Goal: Navigation & Orientation: Understand site structure

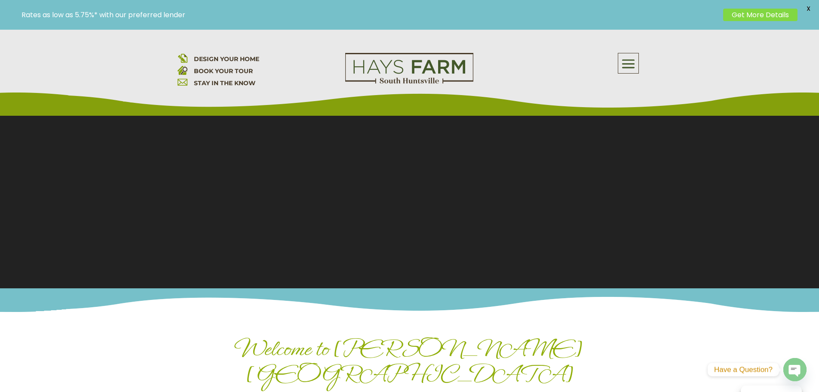
scroll to position [106, 0]
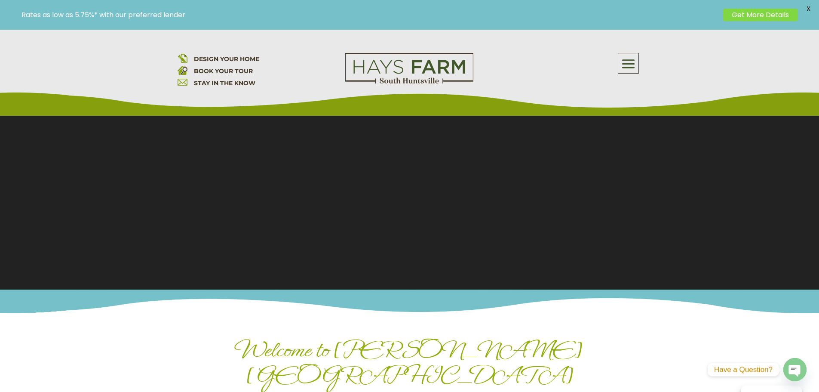
click at [638, 65] on span at bounding box center [628, 64] width 20 height 20
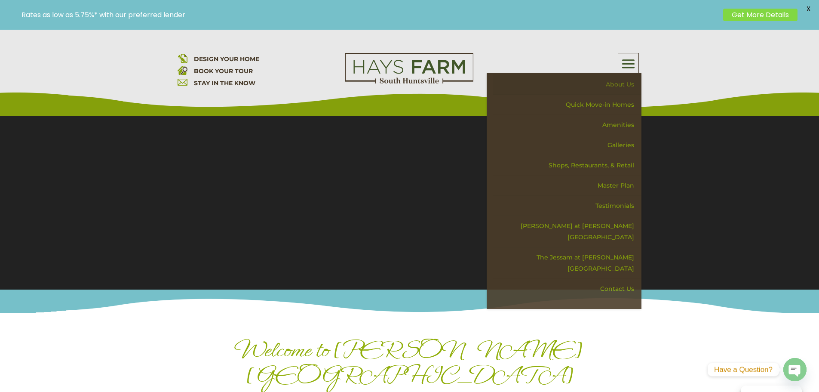
click at [625, 83] on link "About Us" at bounding box center [567, 84] width 149 height 20
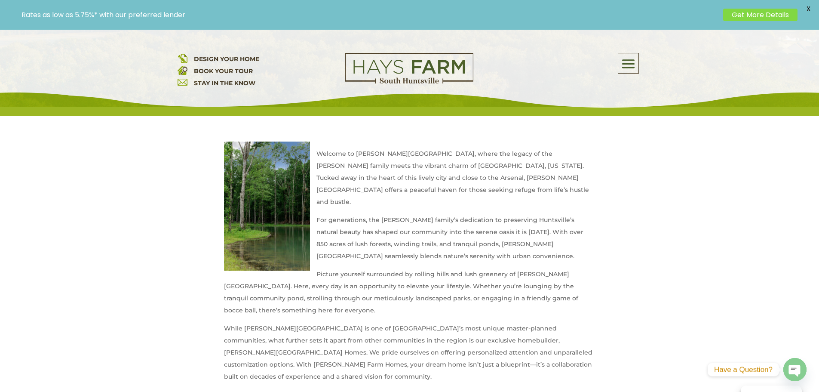
scroll to position [358, 0]
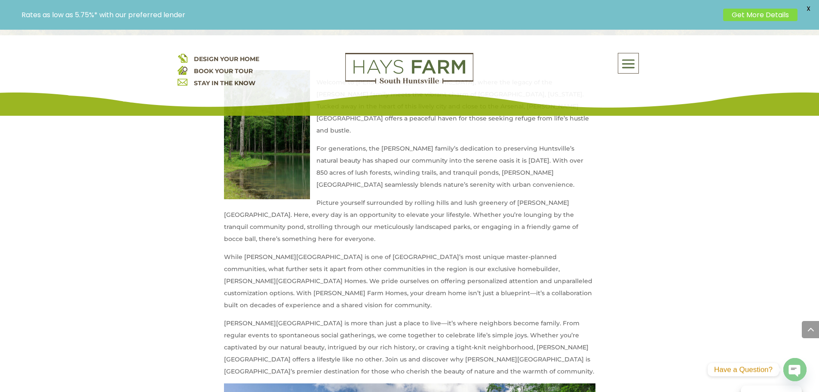
click at [636, 69] on span at bounding box center [628, 64] width 20 height 20
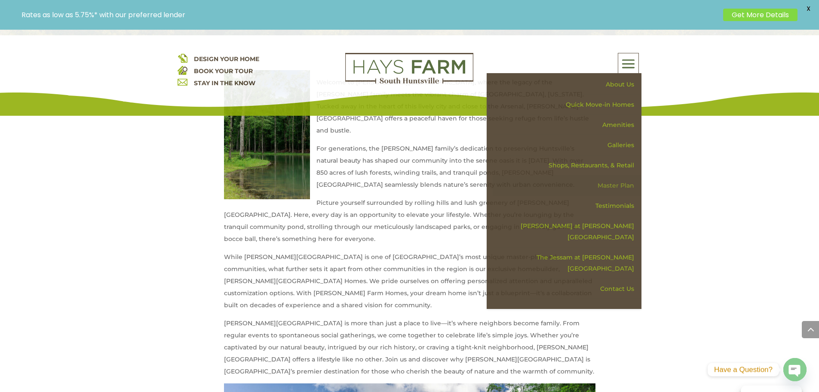
click at [621, 186] on link "Master Plan" at bounding box center [567, 185] width 149 height 20
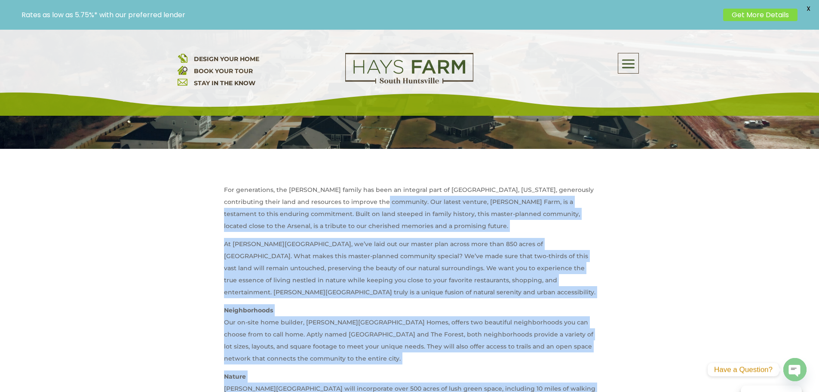
scroll to position [215, 0]
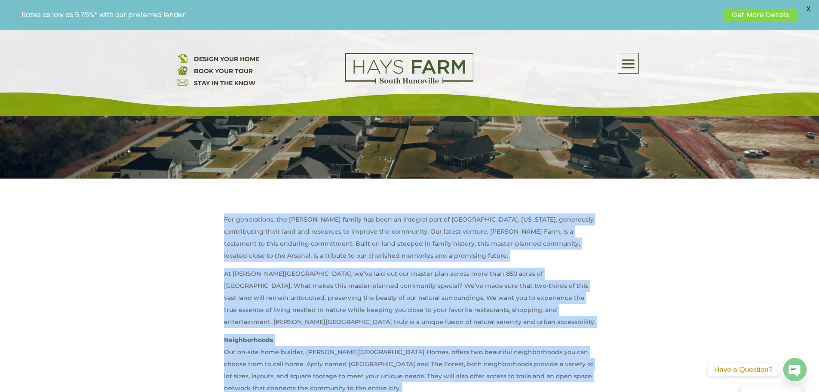
drag, startPoint x: 423, startPoint y: 265, endPoint x: 222, endPoint y: 225, distance: 204.9
copy div "For generations, the Hays family has been an integral part of Huntsville, Alaba…"
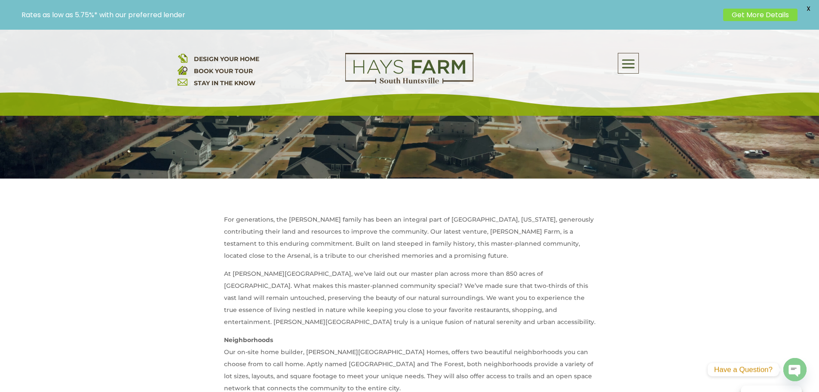
click at [630, 71] on span at bounding box center [628, 64] width 20 height 20
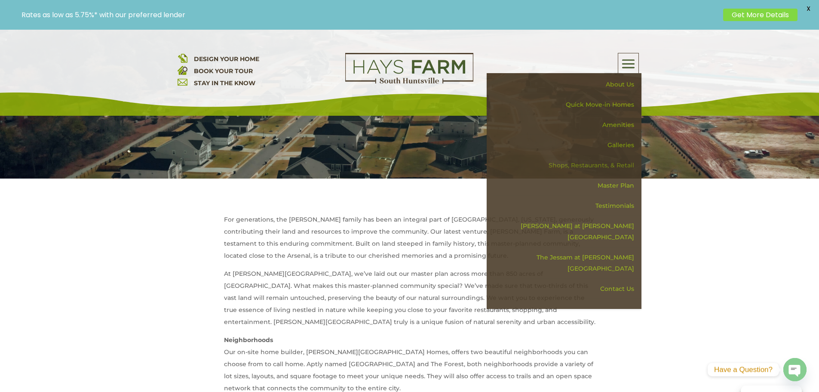
click at [612, 167] on link "Shops, Restaurants, & Retail" at bounding box center [567, 165] width 149 height 20
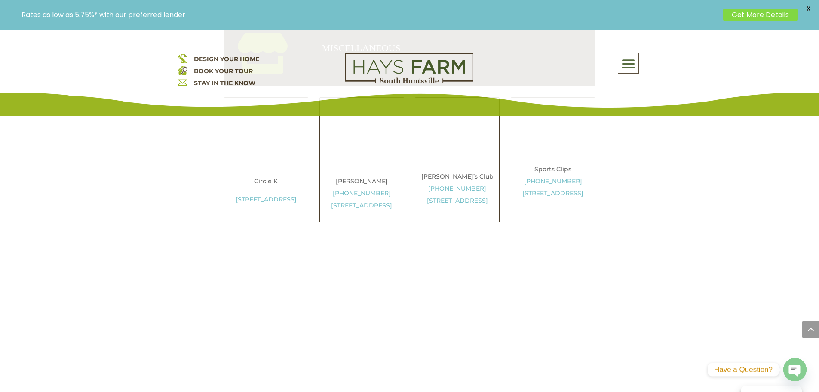
scroll to position [1577, 0]
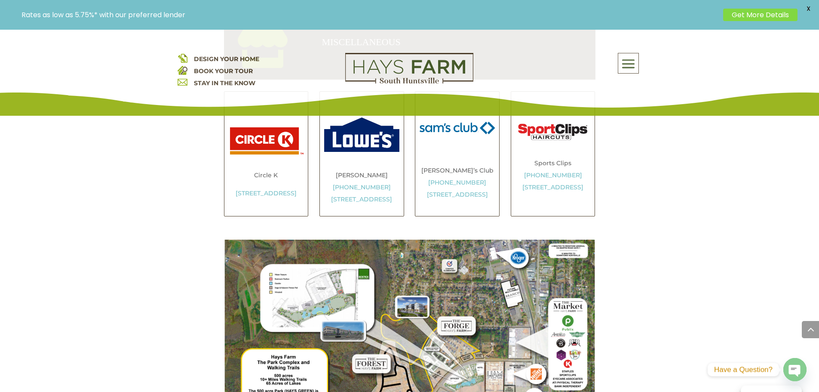
click at [629, 67] on span at bounding box center [628, 64] width 20 height 20
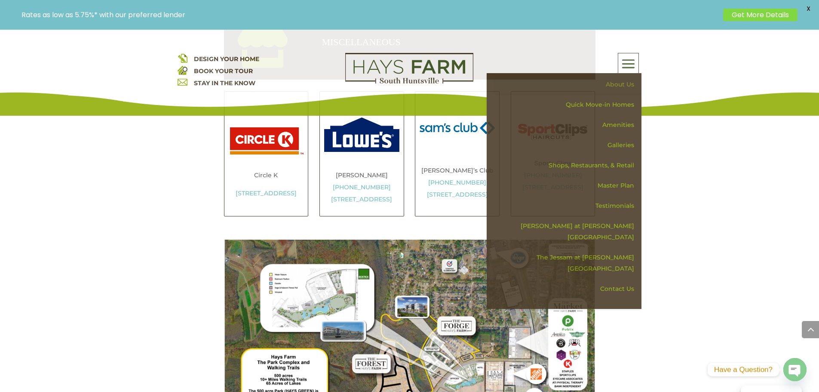
click at [618, 82] on link "About Us" at bounding box center [567, 84] width 149 height 20
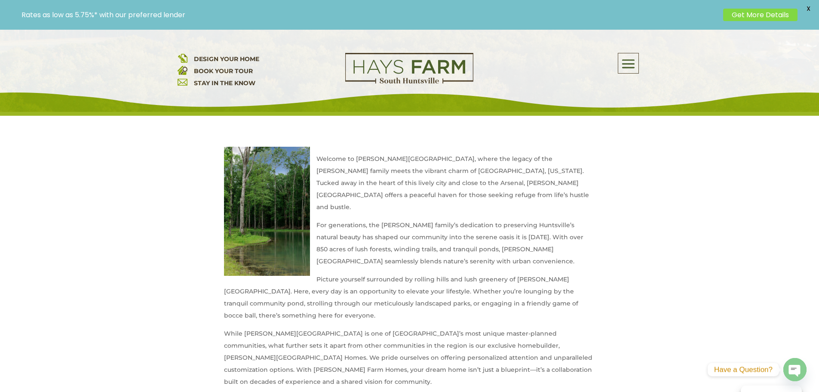
scroll to position [287, 0]
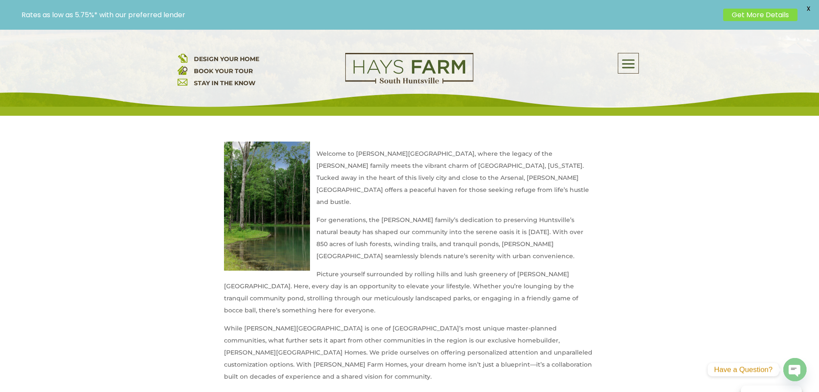
click at [628, 70] on span at bounding box center [628, 64] width 20 height 20
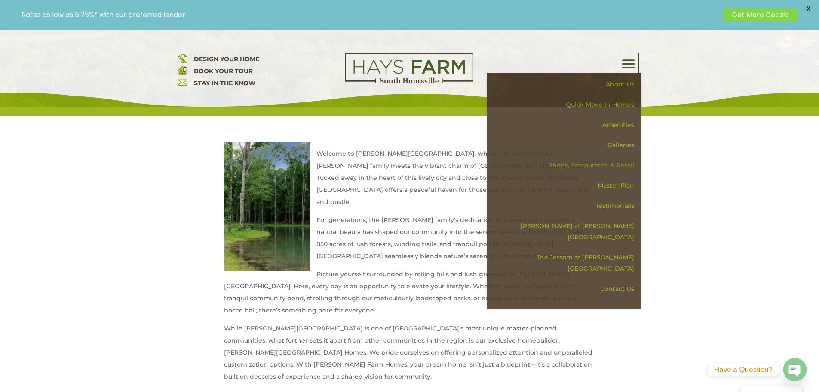
click at [611, 166] on link "Shops, Restaurants, & Retail" at bounding box center [567, 165] width 149 height 20
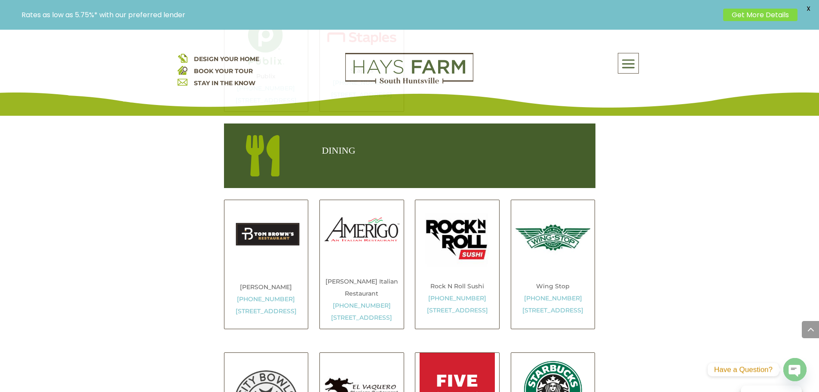
scroll to position [717, 0]
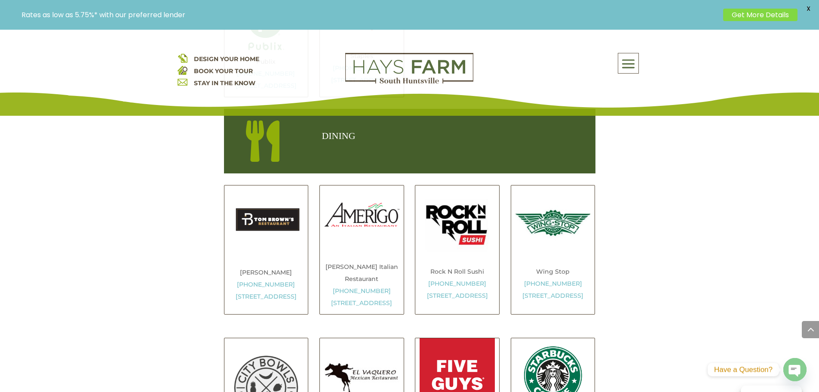
click at [628, 63] on span at bounding box center [628, 64] width 20 height 20
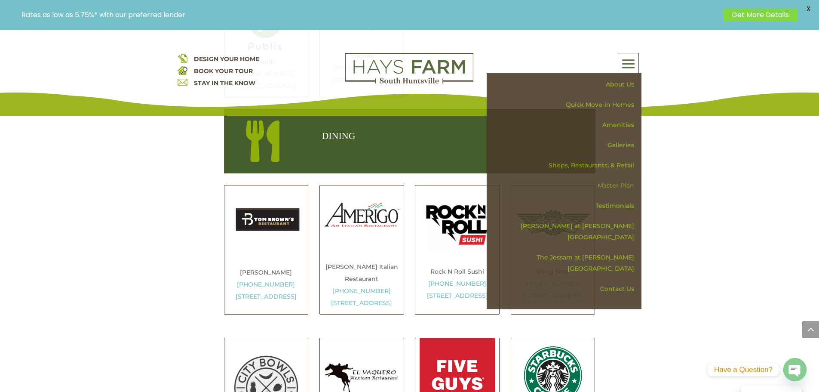
click at [618, 182] on link "Master Plan" at bounding box center [567, 185] width 149 height 20
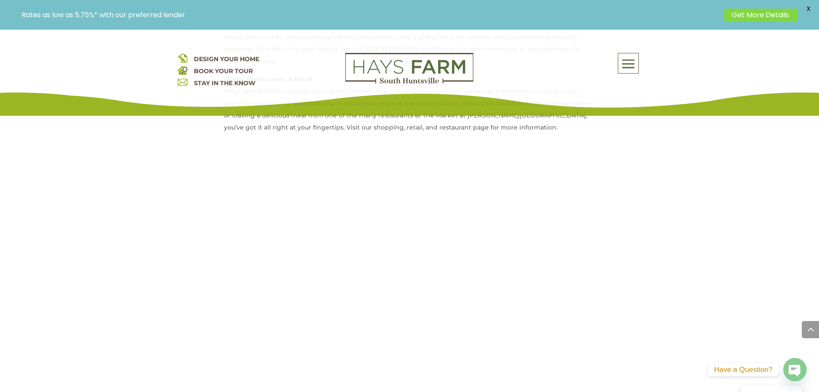
scroll to position [573, 0]
